Goal: Task Accomplishment & Management: Use online tool/utility

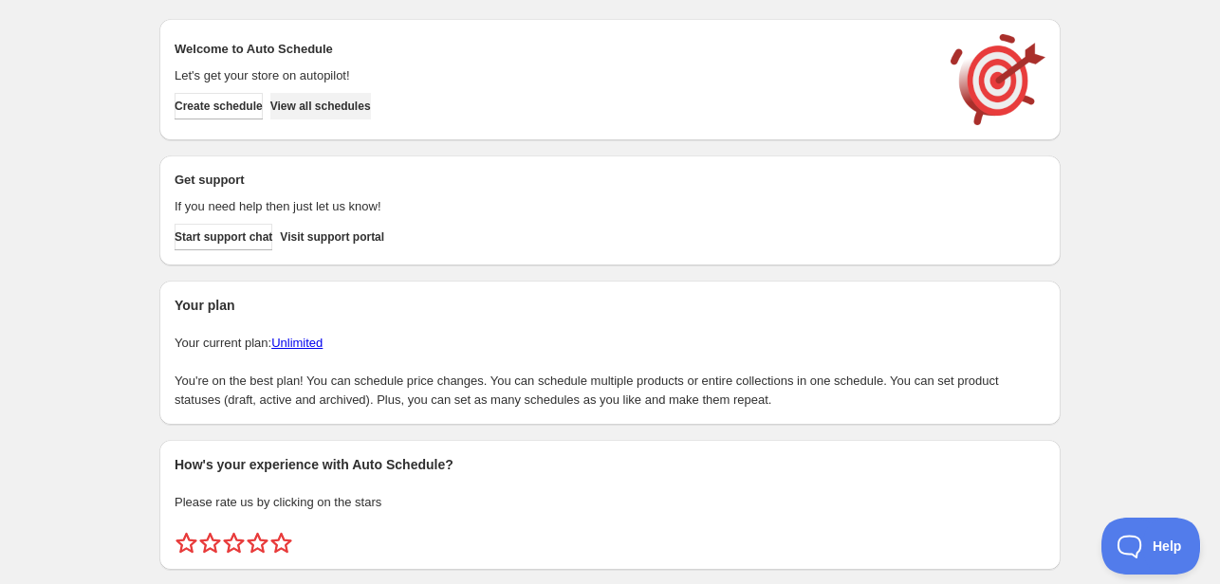
click at [350, 112] on span "View all schedules" at bounding box center [320, 106] width 101 height 15
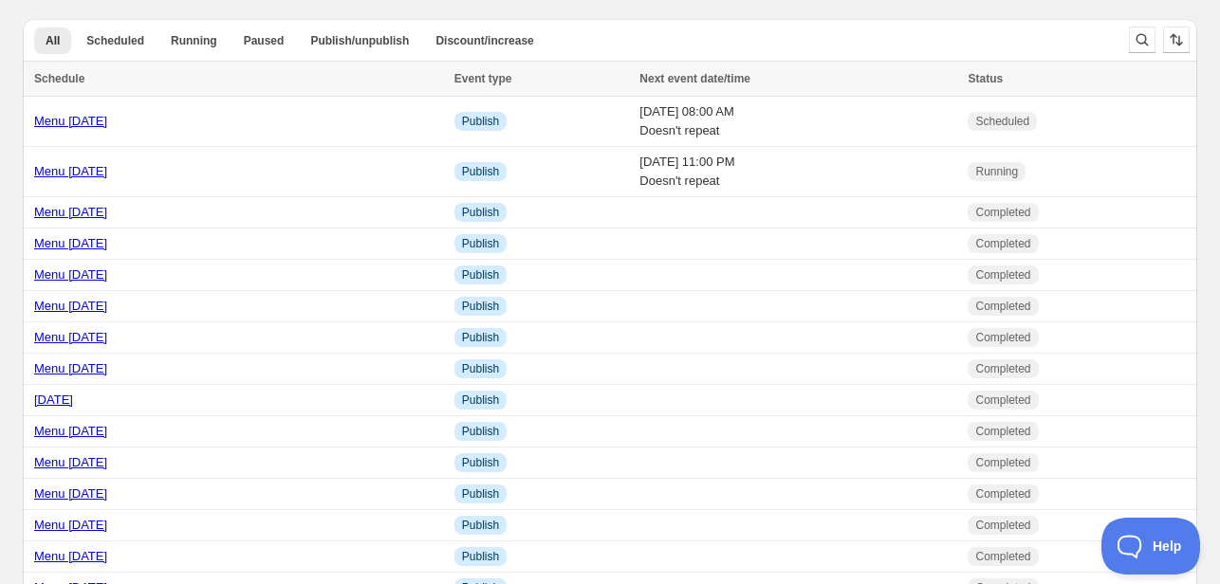
click at [98, 126] on link "Menu [DATE]" at bounding box center [70, 121] width 73 height 14
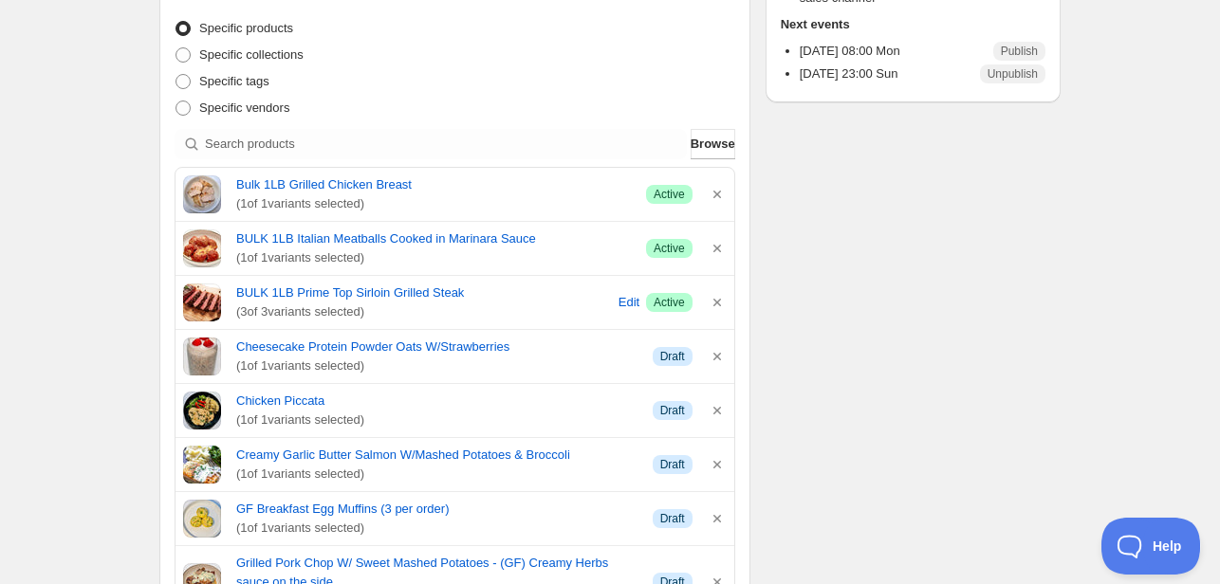
scroll to position [413, 0]
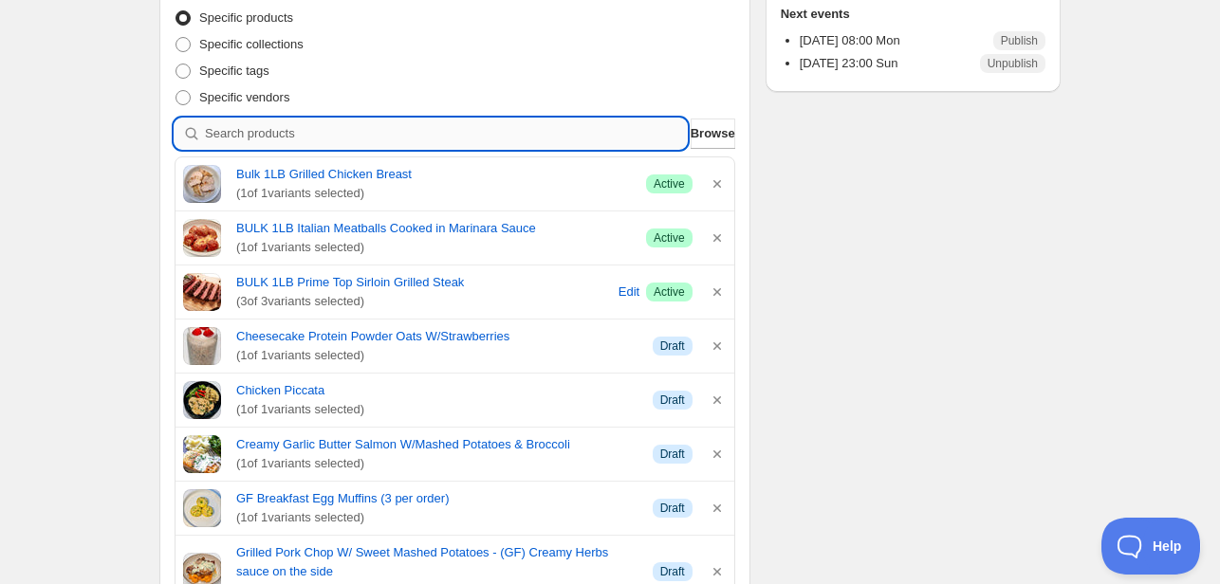
click at [407, 139] on input "search" at bounding box center [446, 134] width 482 height 30
type input "g"
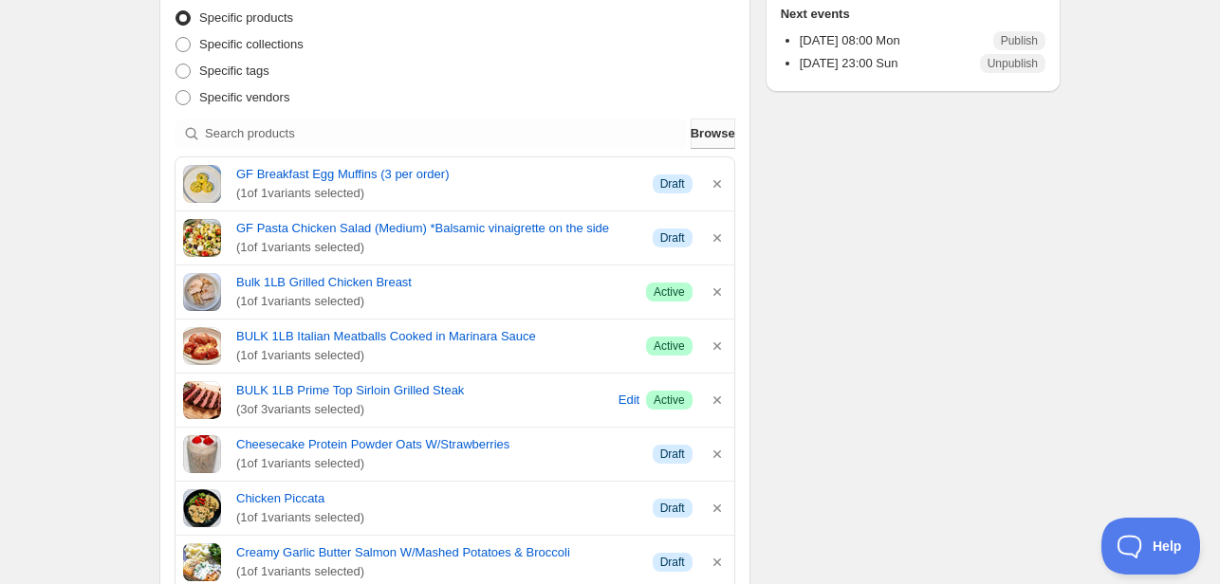
click at [702, 137] on span "Browse" at bounding box center [713, 133] width 45 height 19
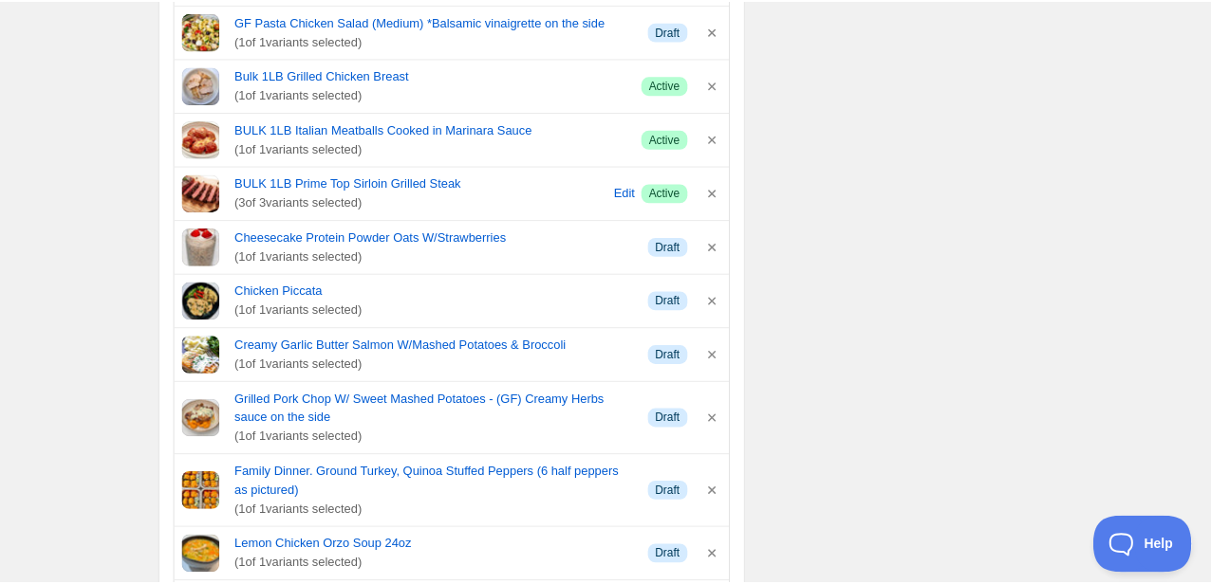
scroll to position [627, 0]
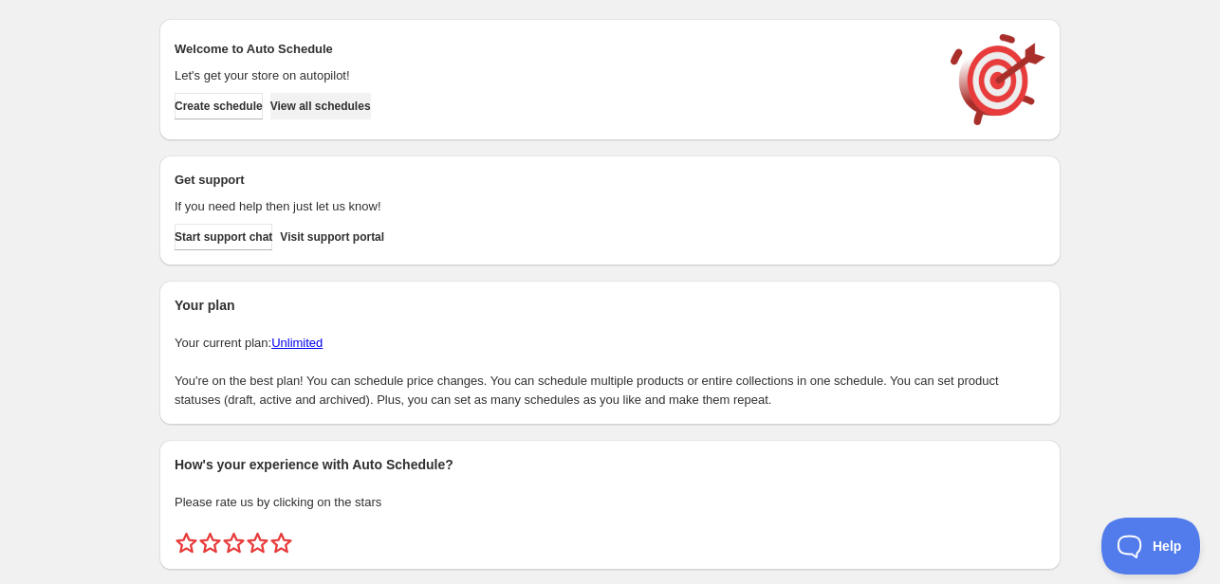
click at [351, 113] on span "View all schedules" at bounding box center [320, 106] width 101 height 15
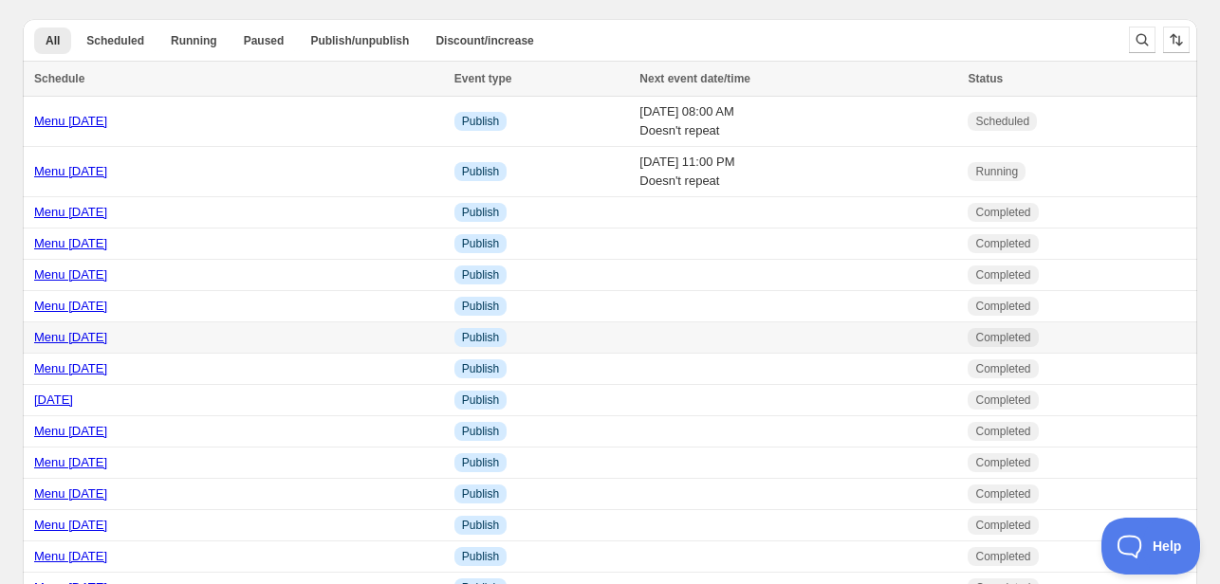
click at [83, 123] on link "Menu [DATE]" at bounding box center [70, 121] width 73 height 14
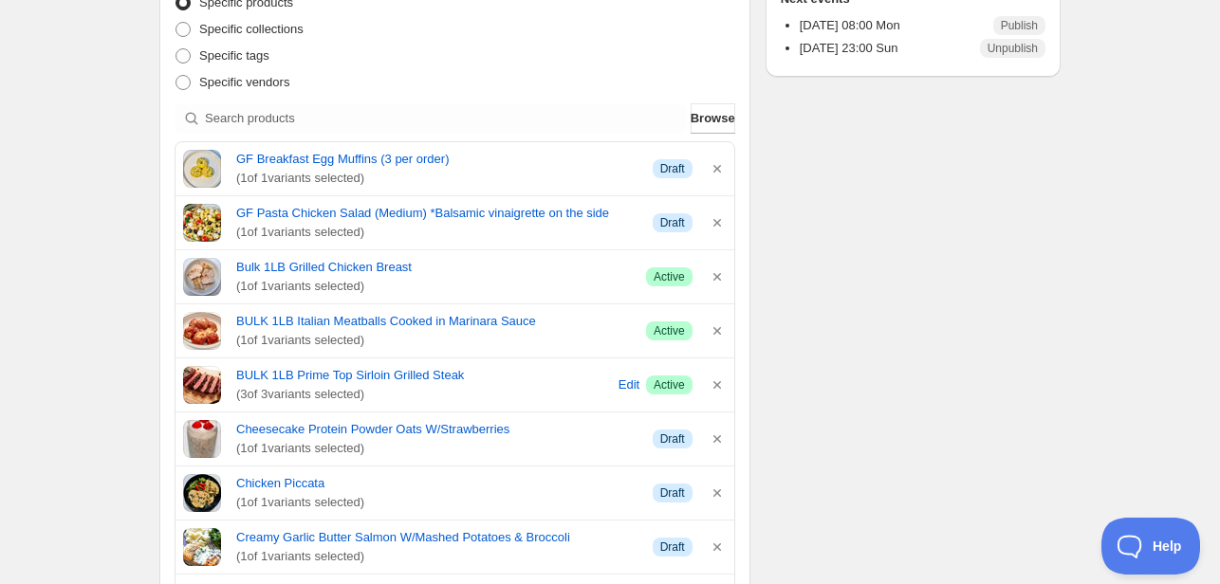
scroll to position [430, 0]
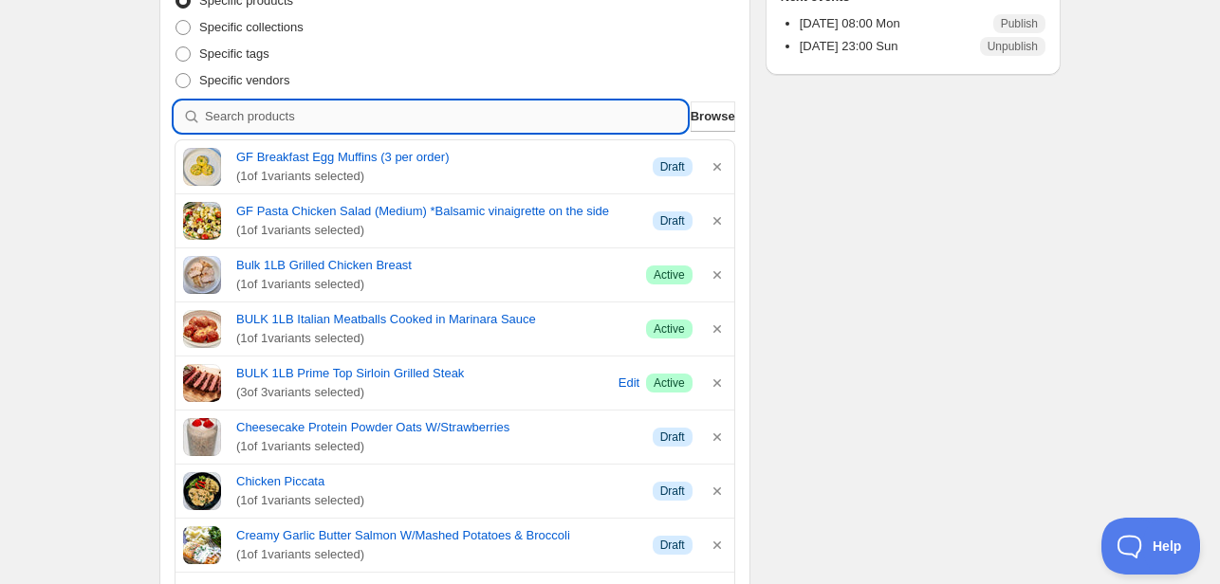
click at [362, 121] on input "search" at bounding box center [446, 117] width 482 height 30
type input "c"
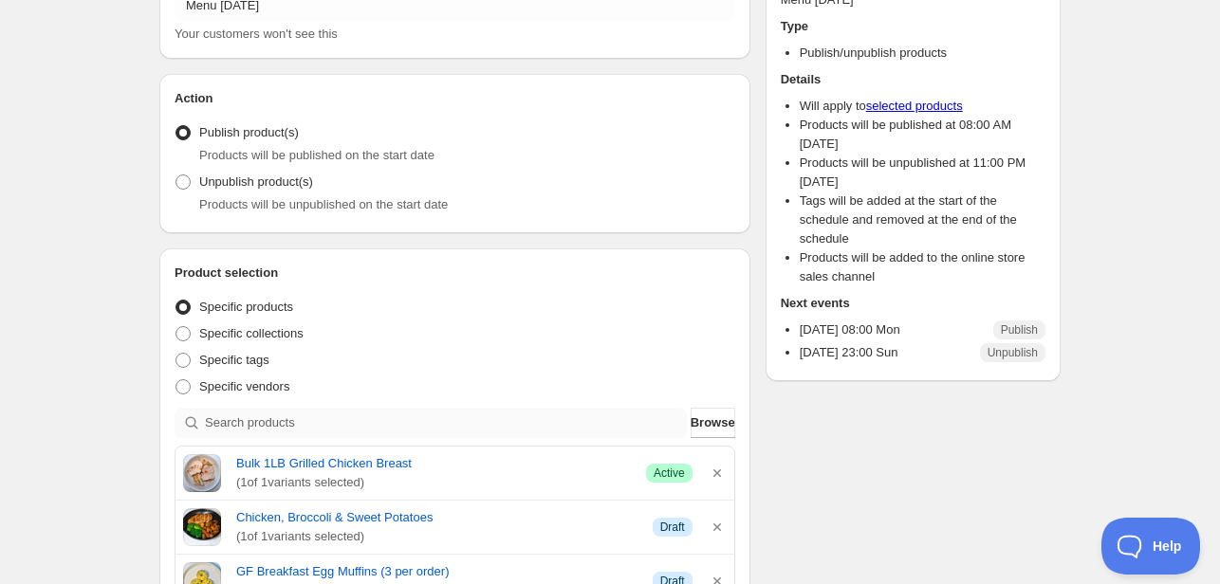
scroll to position [122, 0]
click at [700, 429] on span "Browse" at bounding box center [713, 424] width 45 height 19
